Goal: Task Accomplishment & Management: Complete application form

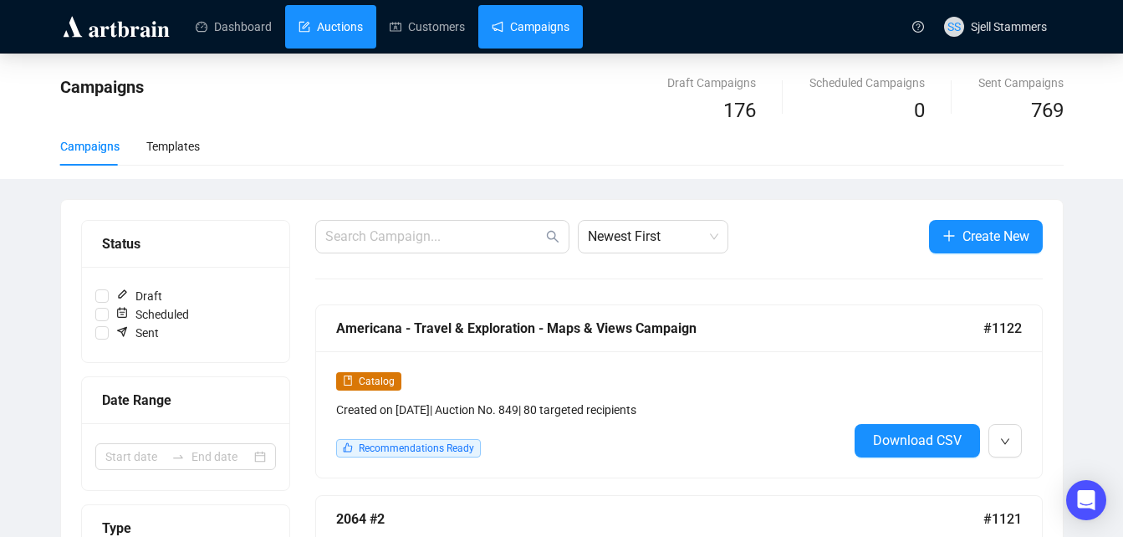
click at [326, 38] on link "Auctions" at bounding box center [330, 26] width 64 height 43
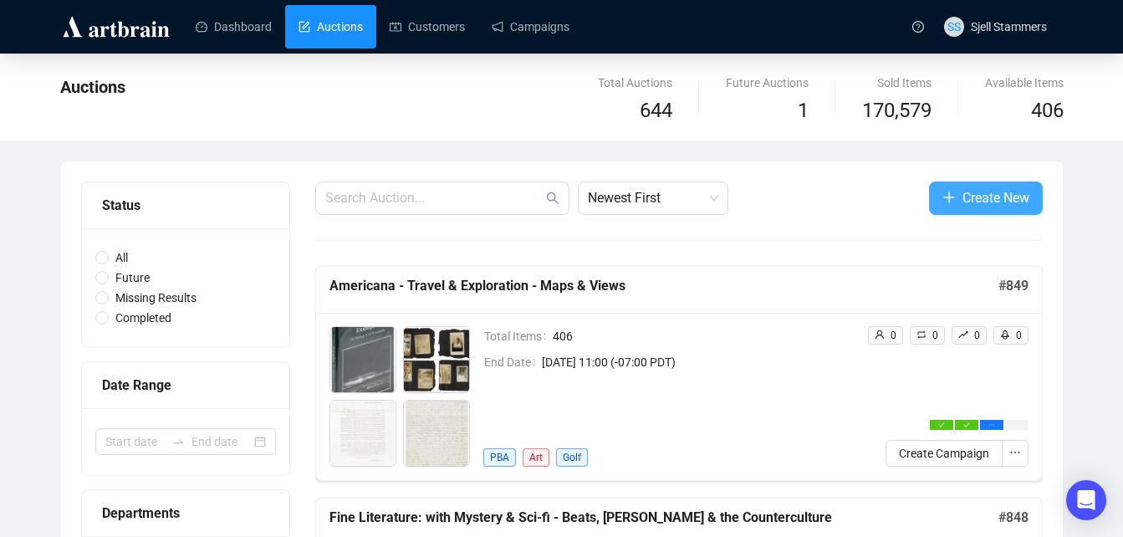
click at [1001, 198] on span "Create New" at bounding box center [995, 197] width 67 height 21
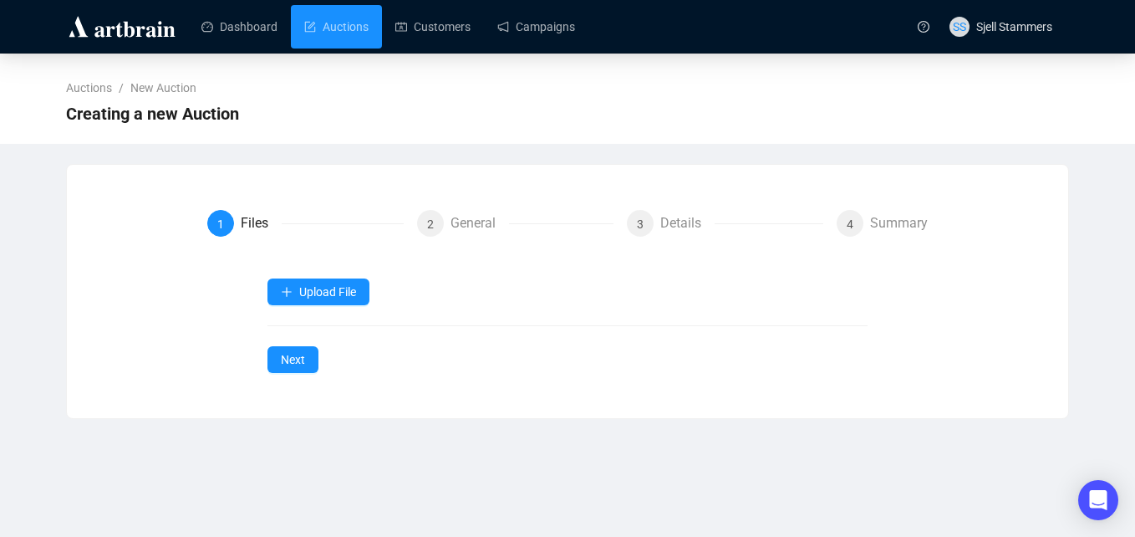
click at [298, 307] on div "Upload File Next" at bounding box center [568, 325] width 601 height 94
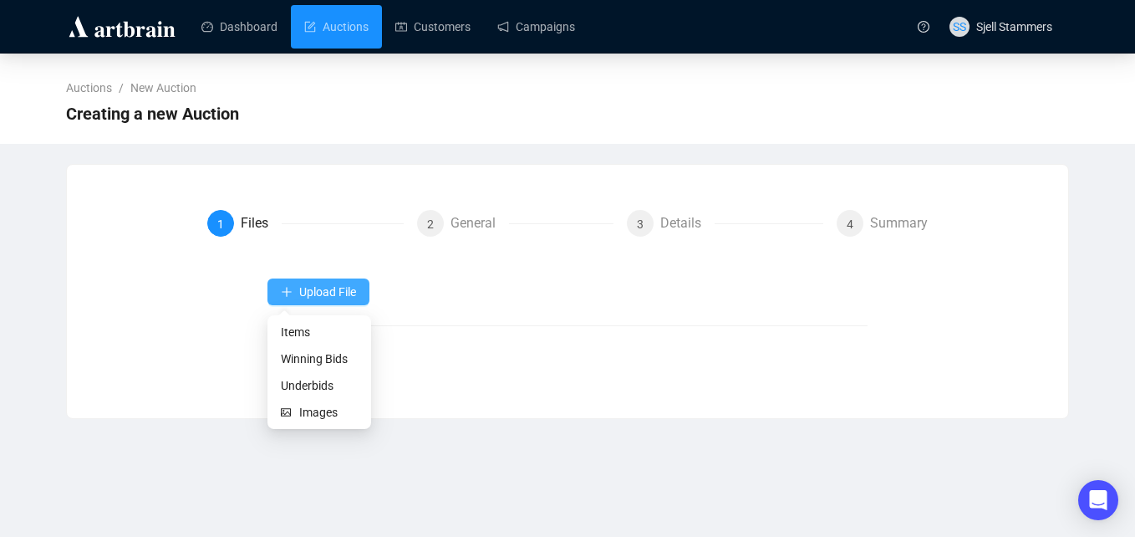
click at [306, 292] on span "Upload File" at bounding box center [327, 291] width 57 height 13
click at [293, 334] on span "Items" at bounding box center [319, 332] width 77 height 18
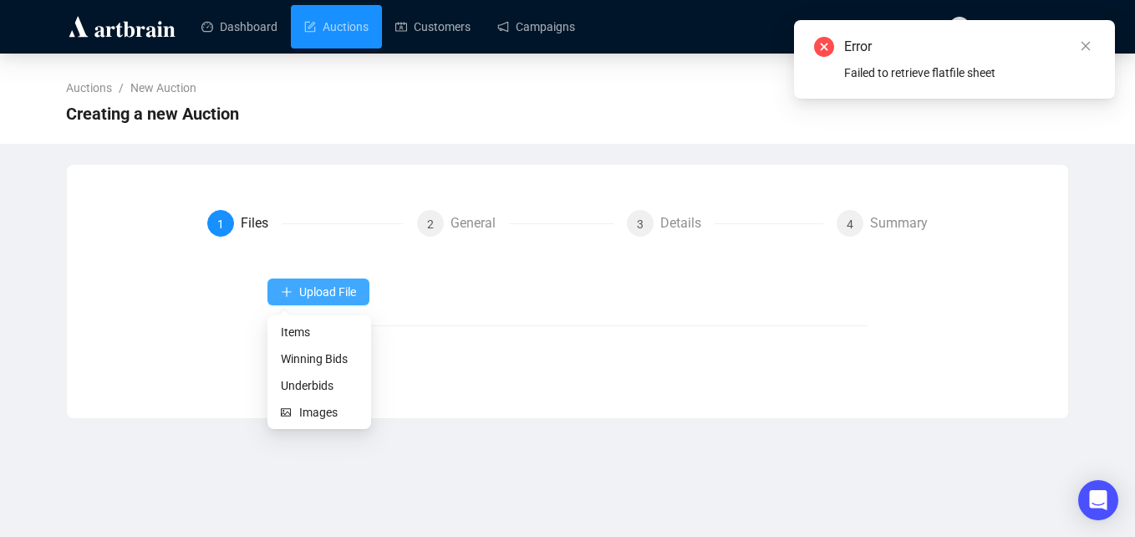
click at [349, 289] on span "Upload File" at bounding box center [327, 291] width 57 height 13
click at [302, 339] on span "Items" at bounding box center [319, 332] width 77 height 18
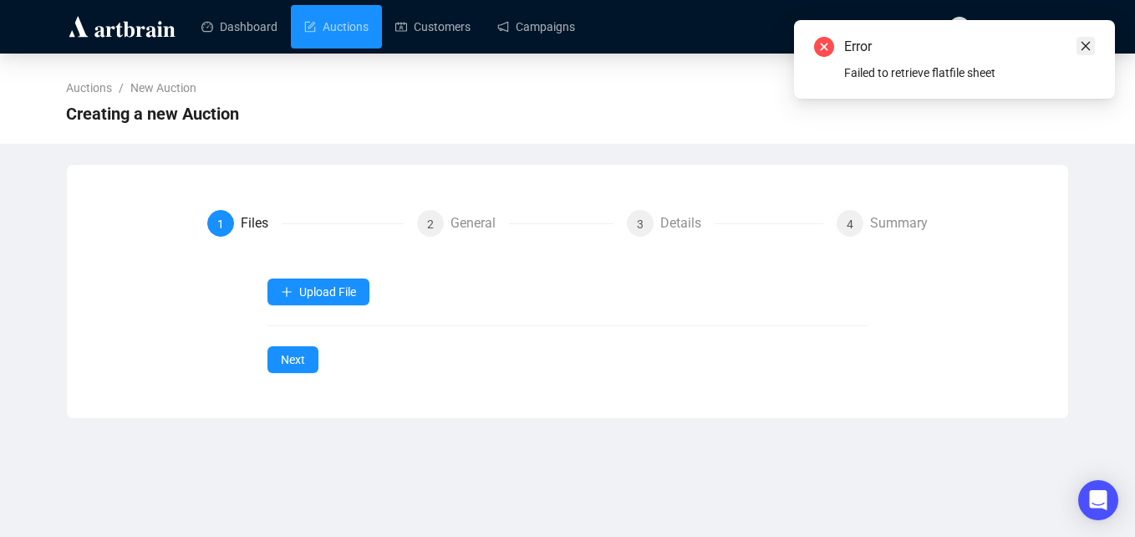
click at [1089, 49] on icon "close" at bounding box center [1086, 46] width 9 height 9
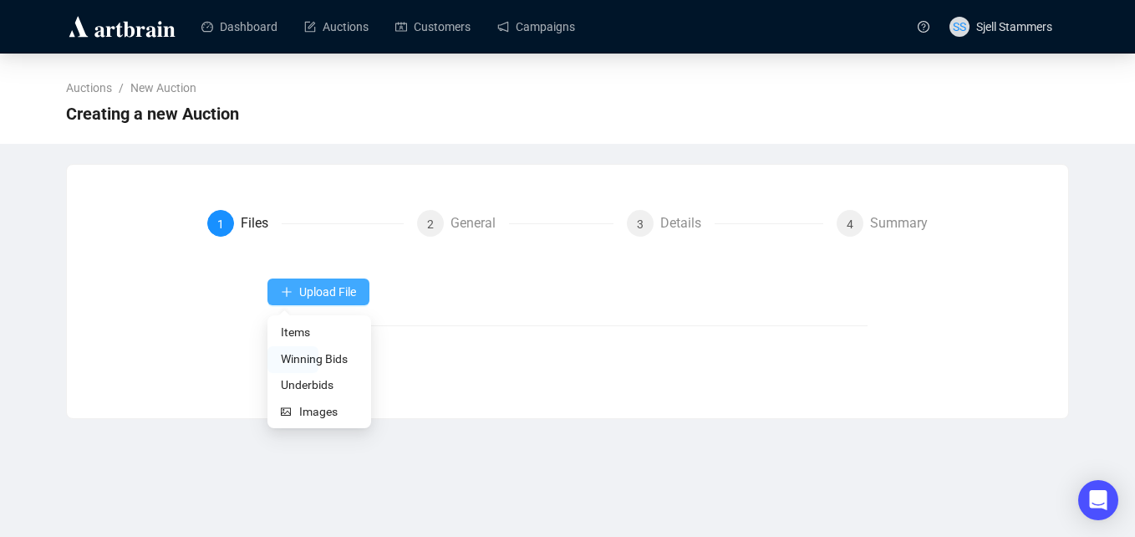
click at [350, 290] on span "Upload File" at bounding box center [327, 291] width 57 height 13
click at [323, 329] on span "Items" at bounding box center [319, 332] width 77 height 18
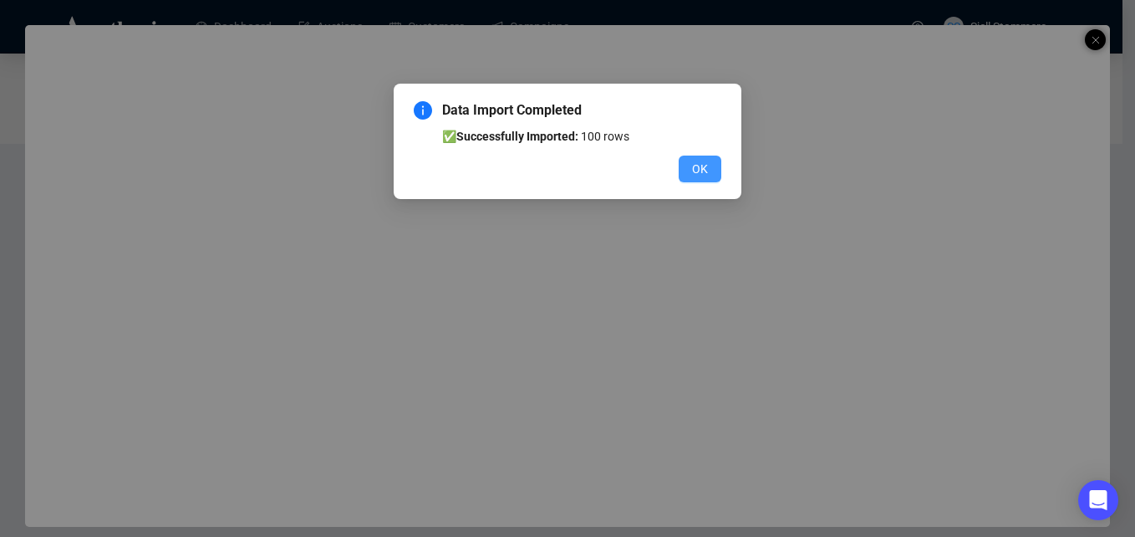
click at [698, 165] on span "OK" at bounding box center [700, 169] width 16 height 18
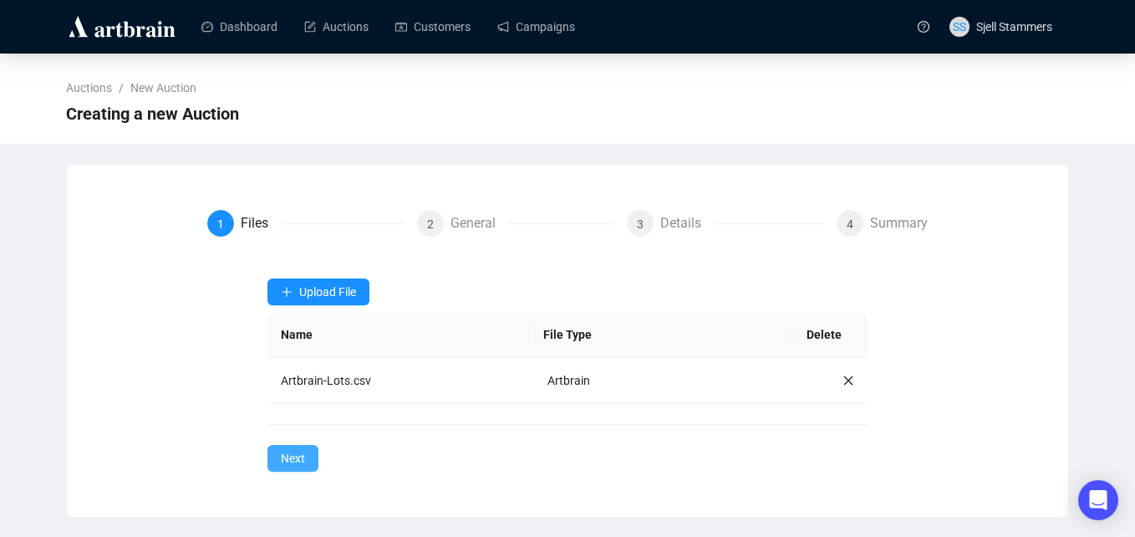
click at [278, 455] on button "Next" at bounding box center [293, 458] width 51 height 27
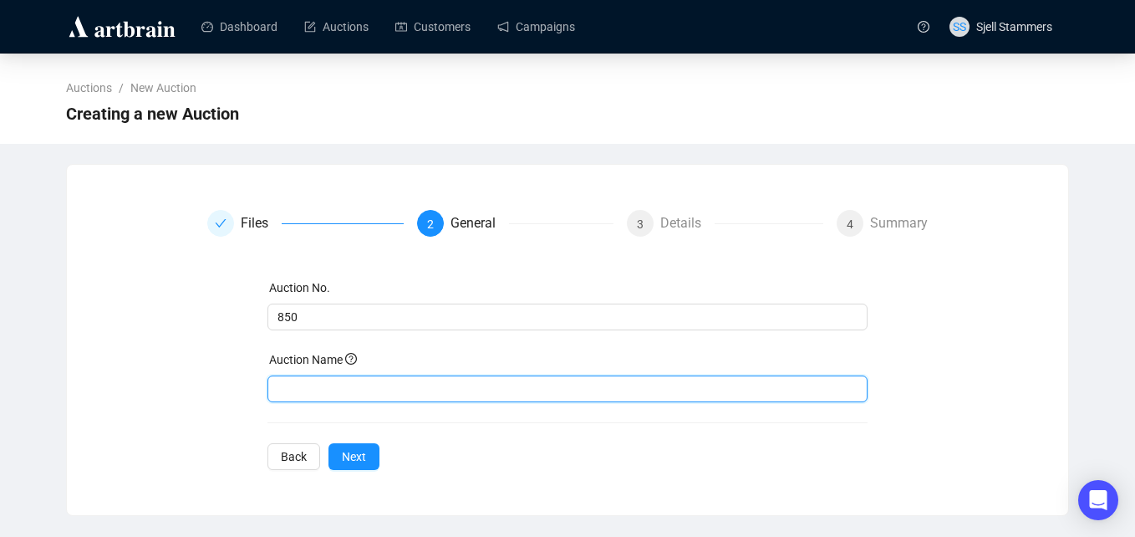
click at [299, 383] on input "text" at bounding box center [568, 388] width 601 height 27
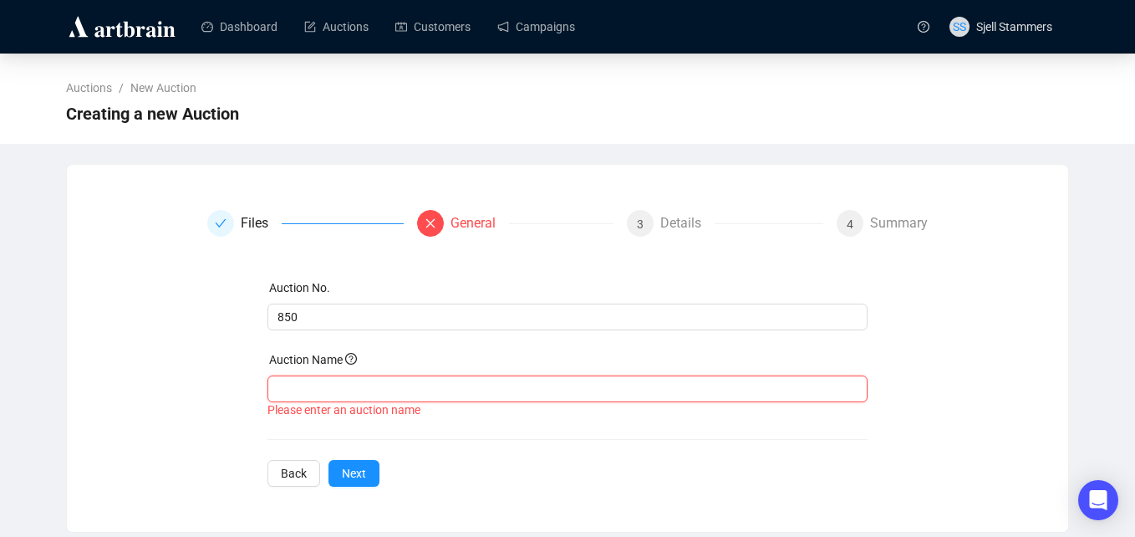
paste input "Rare Books, Manuscripts and More! A PBA Platinum Sale"
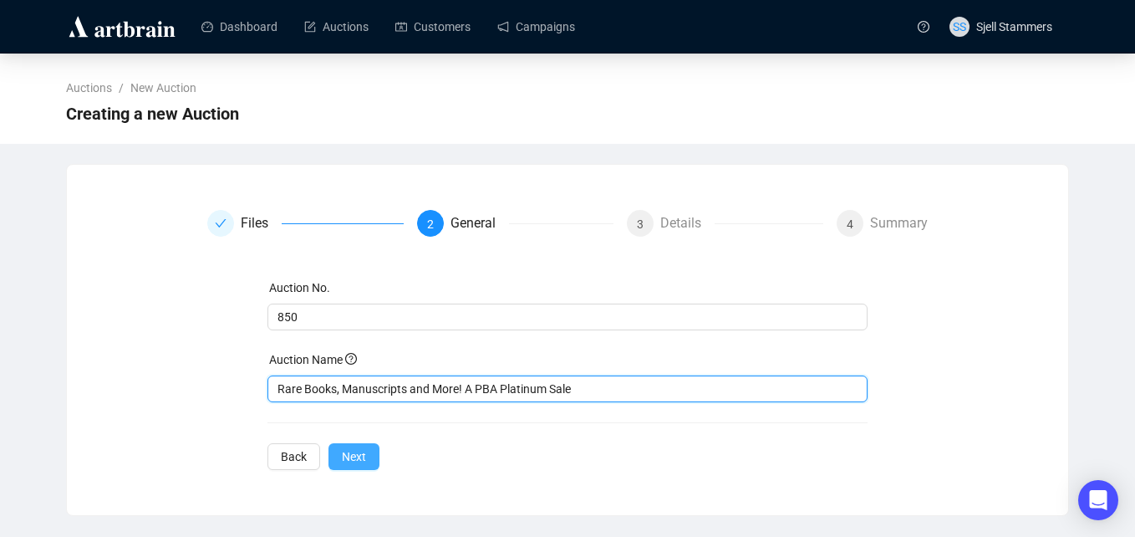
type input "Rare Books, Manuscripts and More! A PBA Platinum Sale"
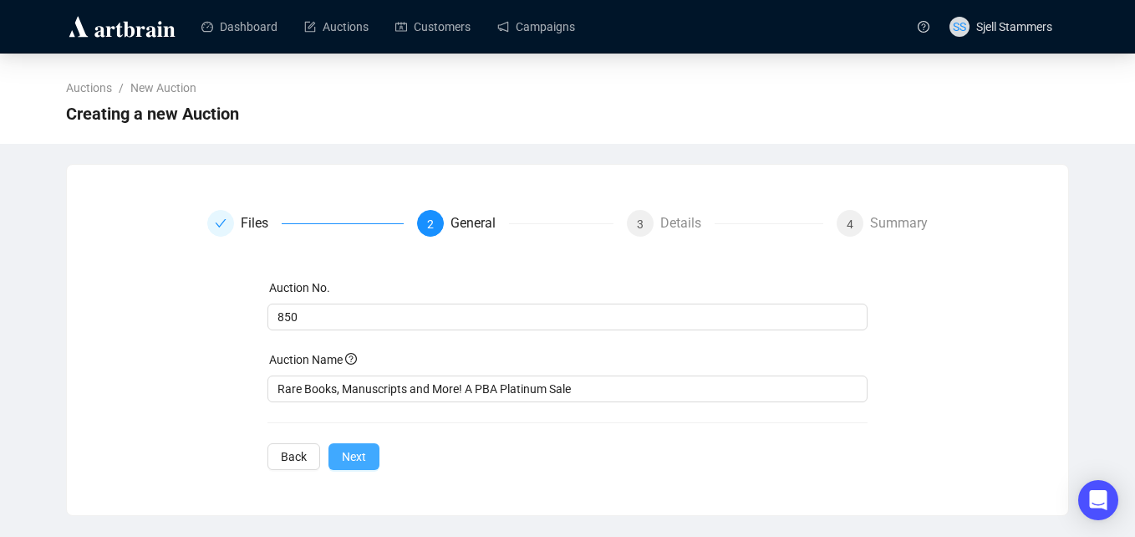
click at [367, 458] on button "Next" at bounding box center [354, 456] width 51 height 27
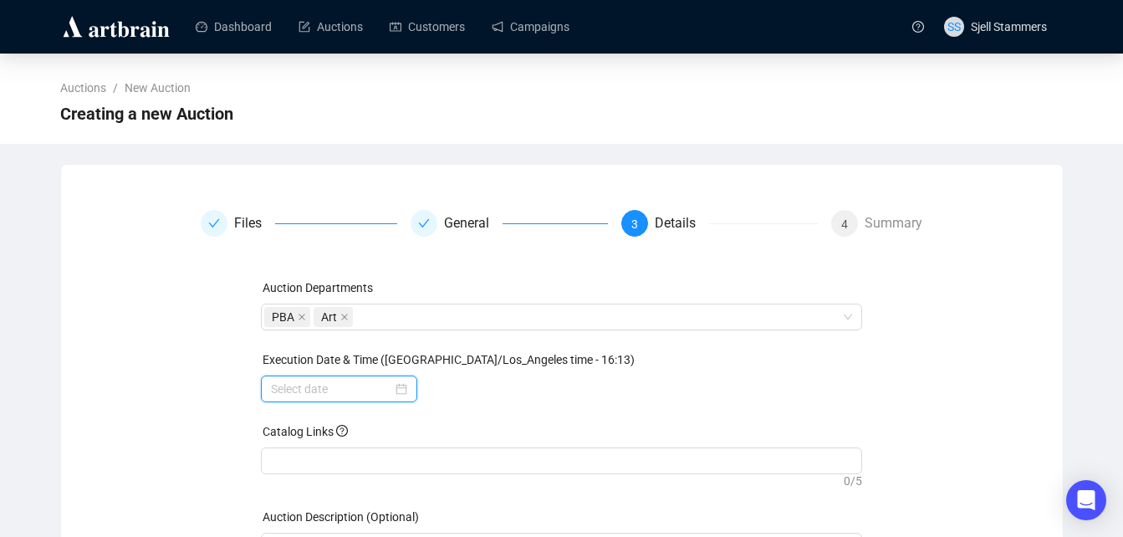
click at [387, 390] on input at bounding box center [331, 389] width 121 height 18
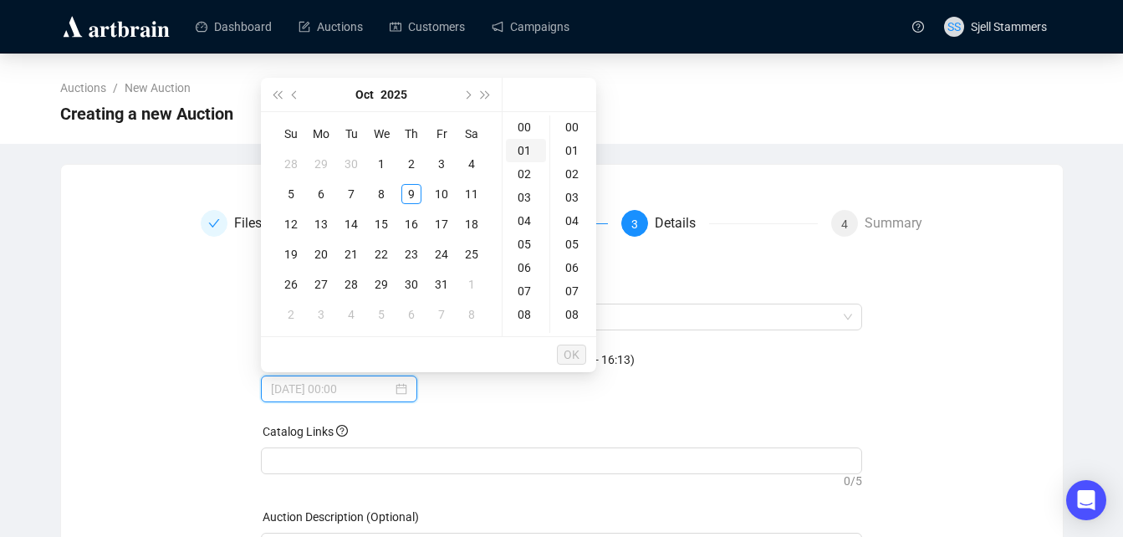
type input "2025-10-11 00:00"
type input "2025-10-09 01:00"
click at [464, 97] on button "Next month (PageDown)" at bounding box center [466, 94] width 18 height 33
click at [411, 252] on div "20" at bounding box center [411, 254] width 20 height 20
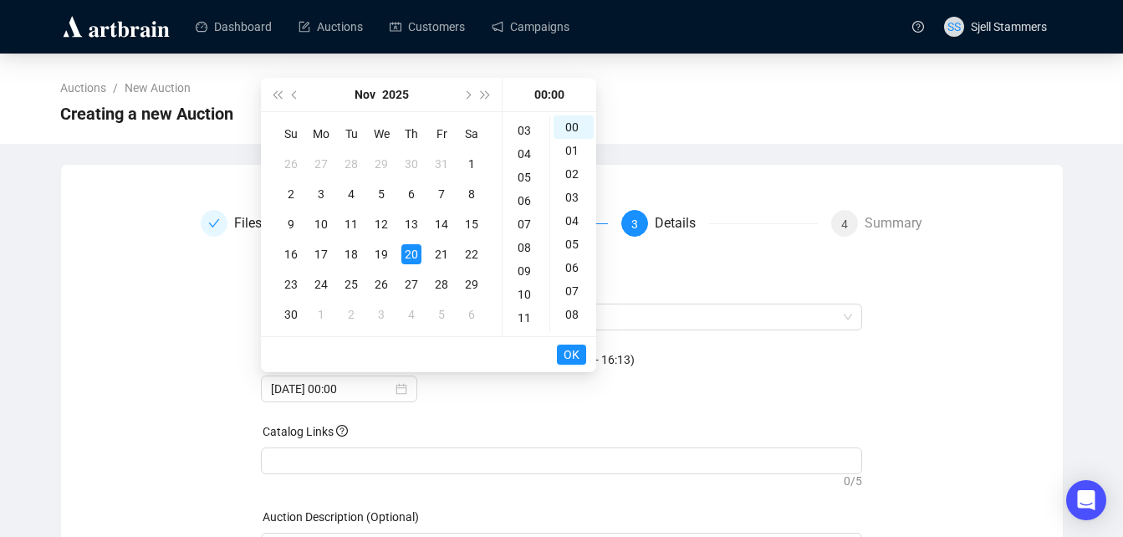
scroll to position [100, 0]
click at [523, 279] on div "11" at bounding box center [526, 284] width 40 height 23
type input "2025-11-20 11:00"
click at [568, 354] on span "OK" at bounding box center [572, 355] width 16 height 32
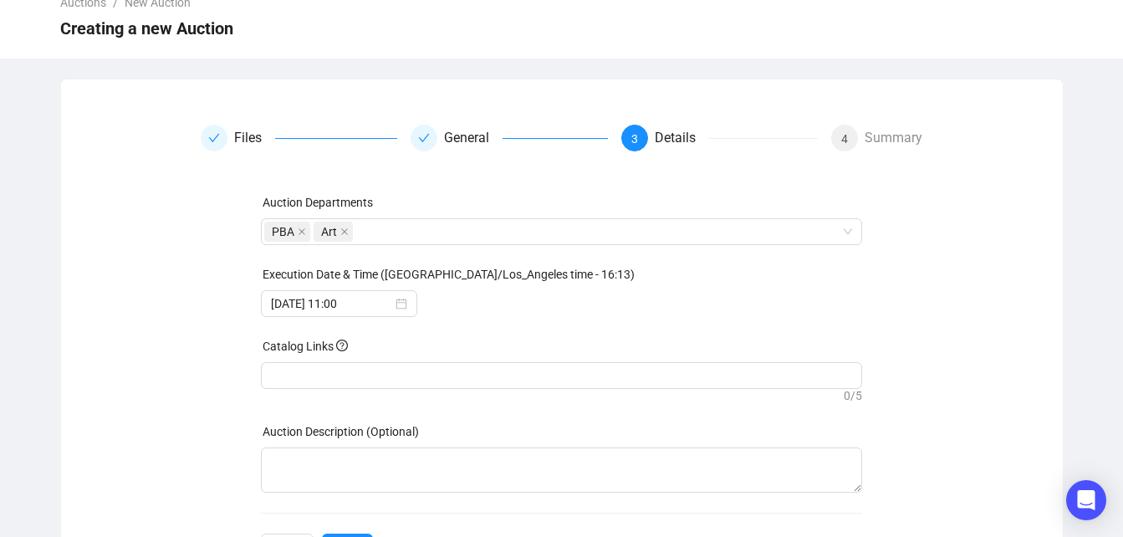
scroll to position [157, 0]
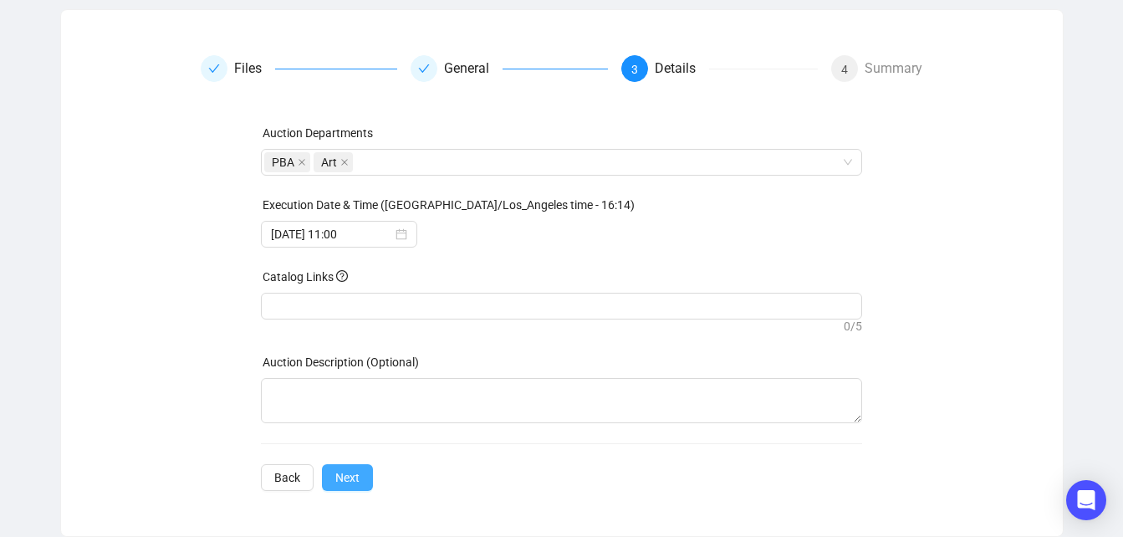
click at [361, 469] on button "Next" at bounding box center [347, 477] width 51 height 27
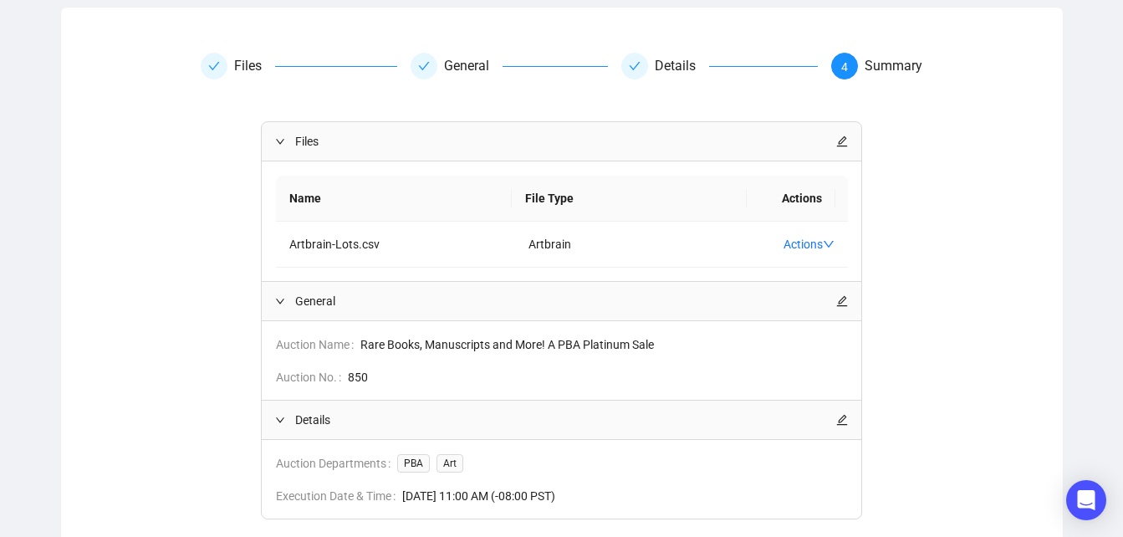
scroll to position [275, 0]
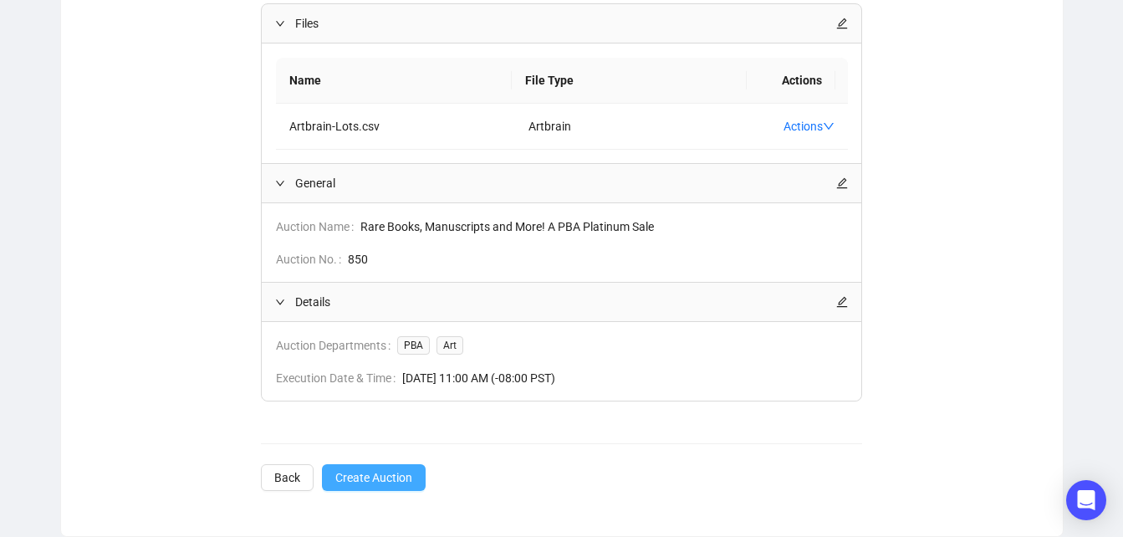
click at [381, 478] on span "Create Auction" at bounding box center [373, 477] width 77 height 18
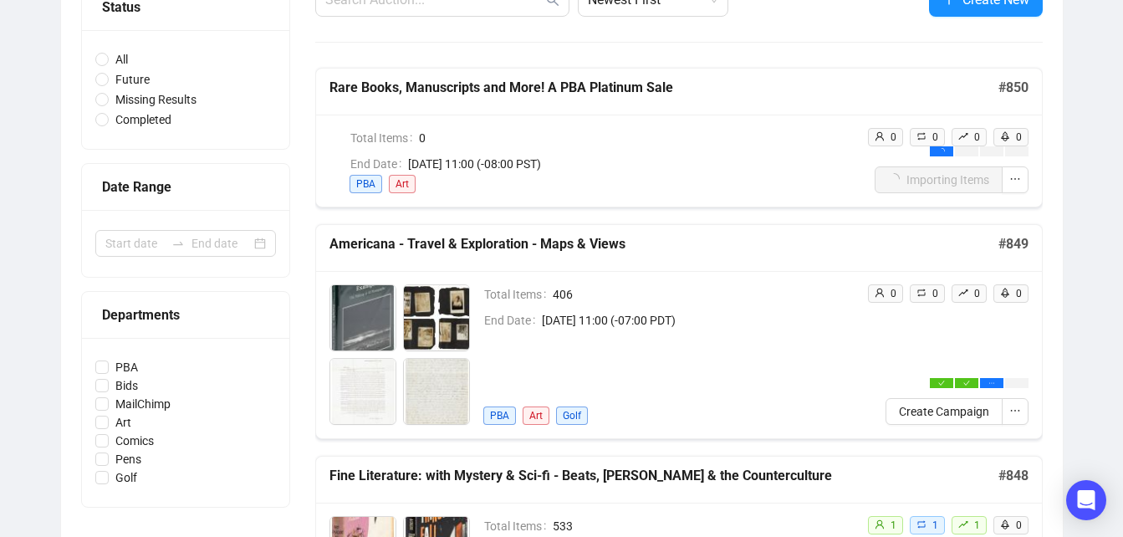
scroll to position [275, 0]
